Goal: Task Accomplishment & Management: Manage account settings

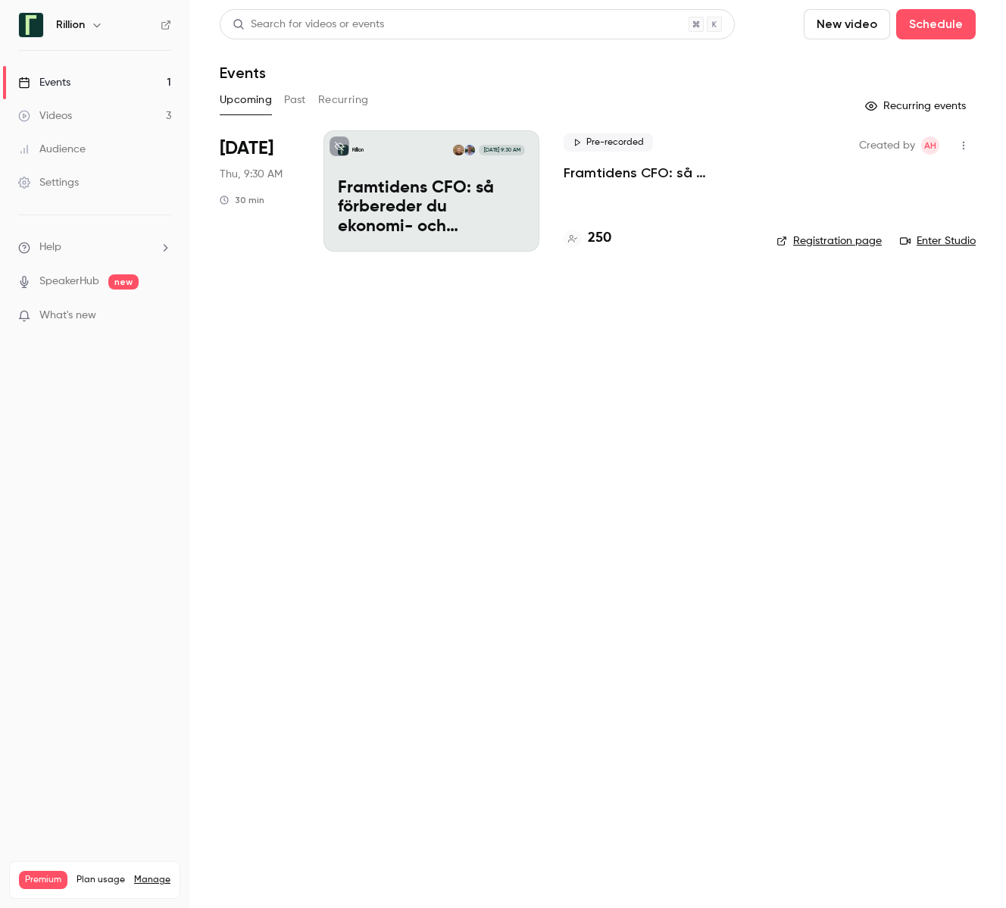
click at [618, 164] on p "Framtidens CFO: så förbereder du ekonomi- och finansfunktionen för AI-eran​" at bounding box center [658, 173] width 189 height 18
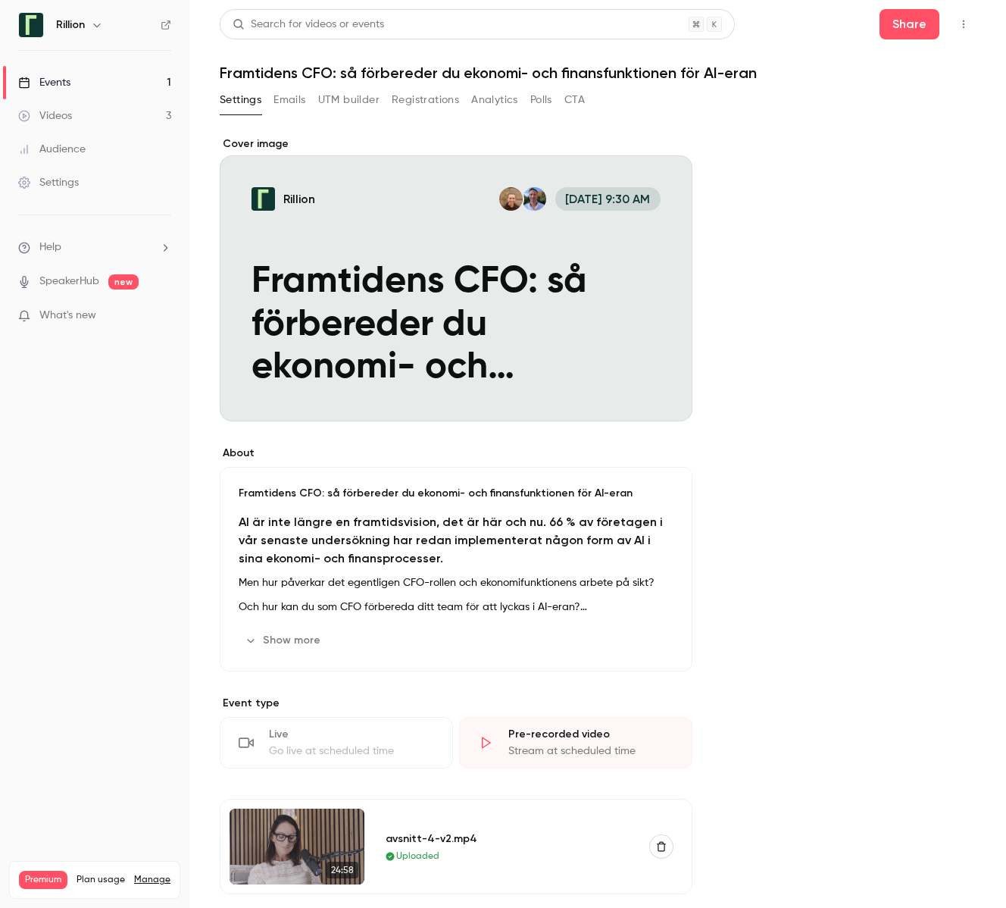
click at [442, 100] on button "Registrations" at bounding box center [425, 100] width 67 height 24
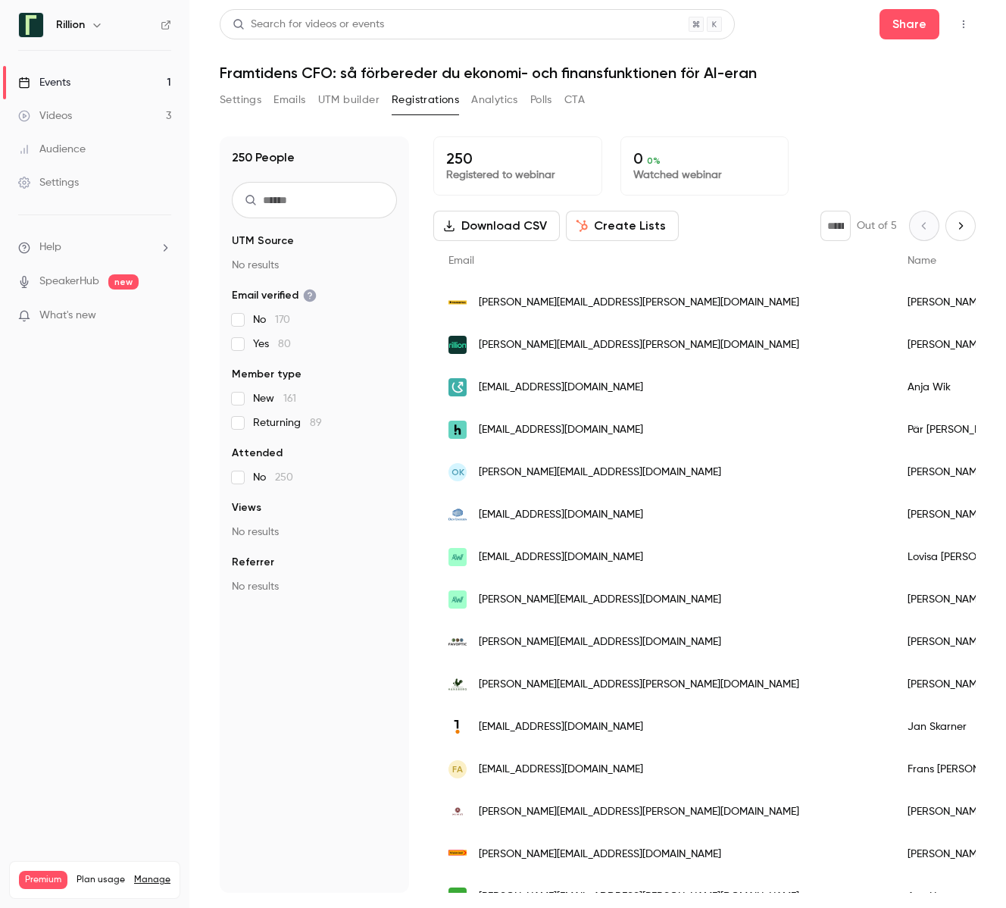
click at [233, 107] on button "Settings" at bounding box center [241, 100] width 42 height 24
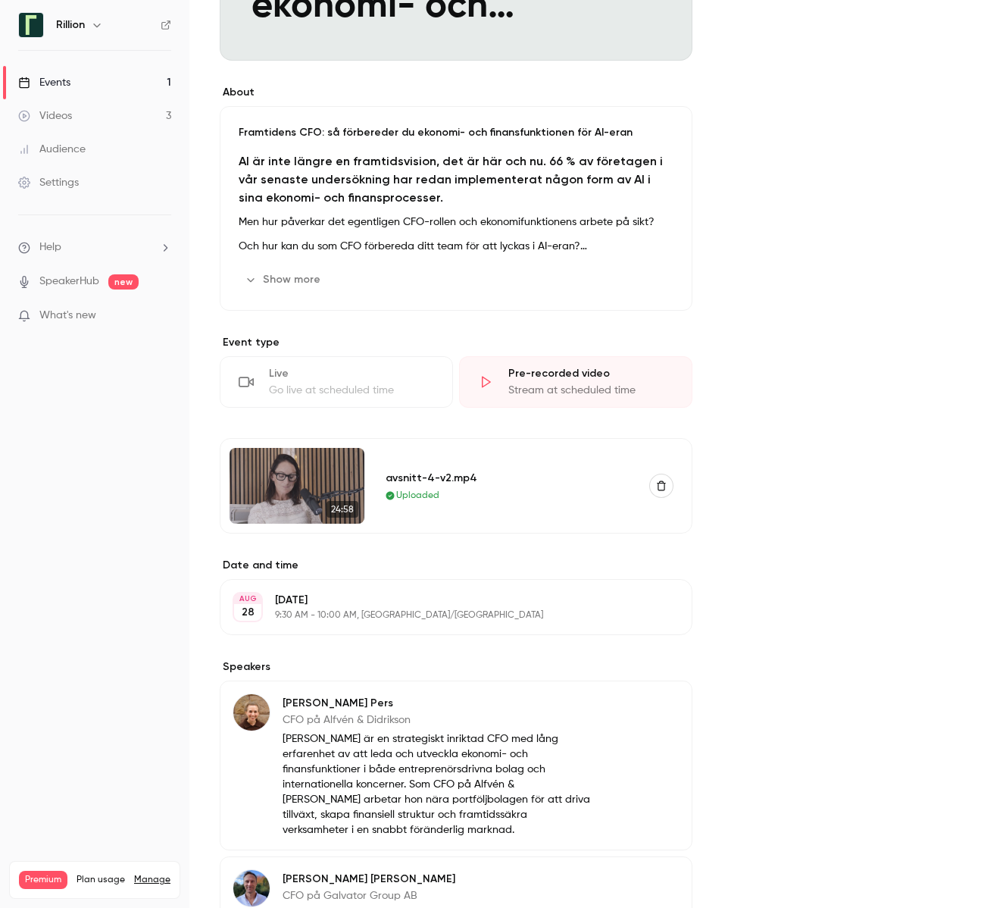
scroll to position [451, 0]
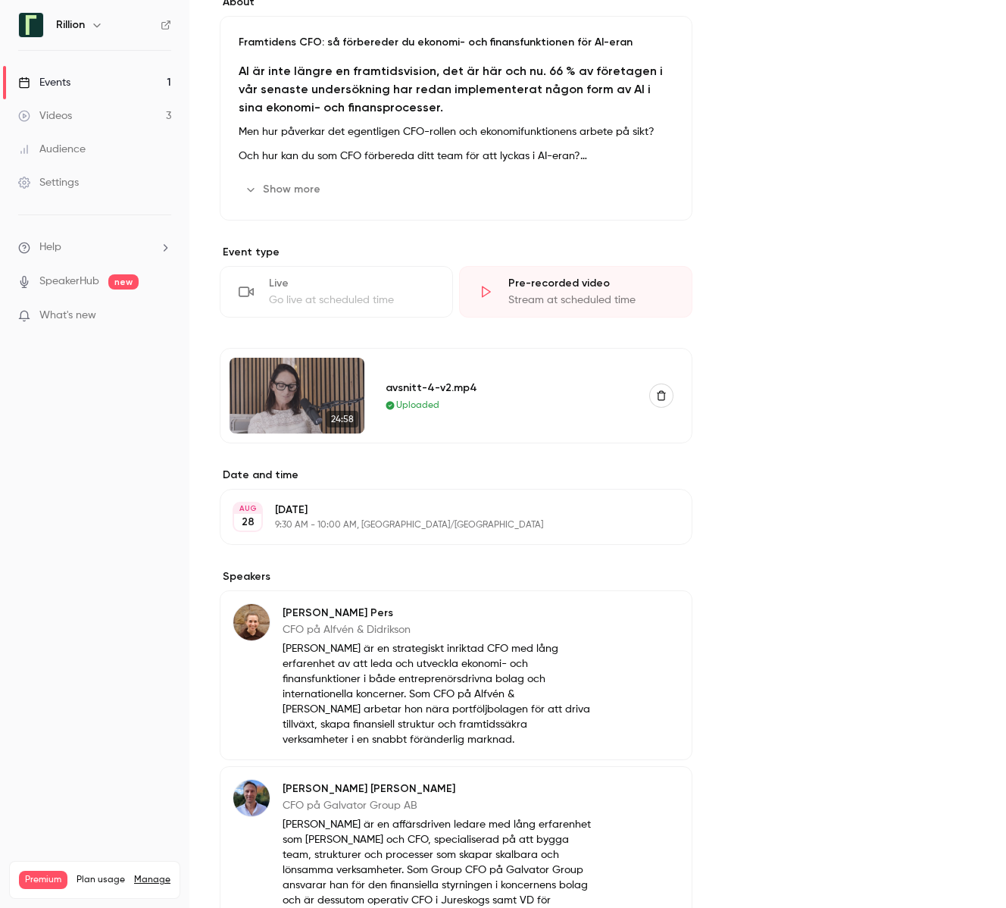
click at [824, 249] on div "About Framtidens CFO: så förbereder du ekonomi- och finansfunktionen för AI-era…" at bounding box center [598, 387] width 756 height 1403
